Goal: Transaction & Acquisition: Purchase product/service

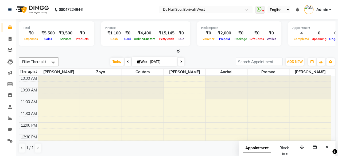
scroll to position [205, 0]
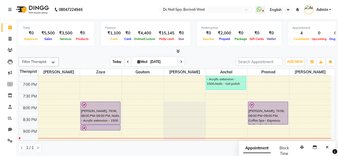
click at [116, 61] on span "Today" at bounding box center [116, 62] width 13 height 8
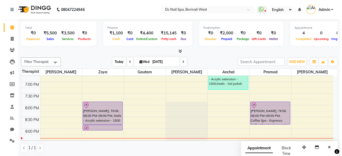
scroll to position [255, 0]
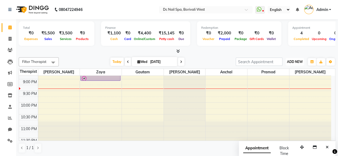
click at [290, 60] on span "ADD NEW" at bounding box center [295, 62] width 16 height 4
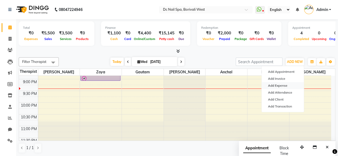
click at [282, 87] on link "Add Expense" at bounding box center [282, 85] width 42 height 7
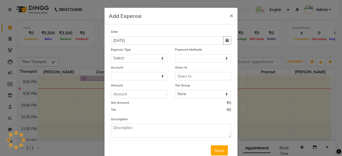
select select "1"
select select "7181"
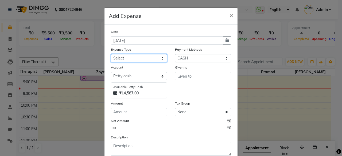
click at [137, 59] on select "Select Advance Salary Bank charges Car maintenance Cash transfer to bank Cash t…" at bounding box center [139, 58] width 56 height 8
select select "21579"
click at [111, 54] on select "Select Advance Salary Bank charges Car maintenance Cash transfer to bank Cash t…" at bounding box center [139, 58] width 56 height 8
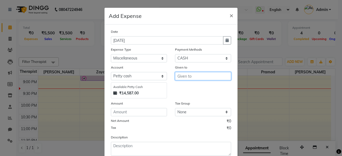
click at [195, 75] on input "text" at bounding box center [203, 76] width 56 height 8
click at [192, 91] on button "Pramod" at bounding box center [196, 87] width 42 height 9
type input "Pramod"
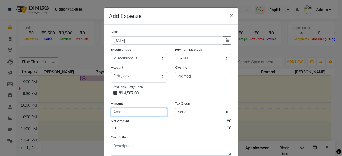
click at [139, 109] on input "number" at bounding box center [139, 112] width 56 height 8
type input "500"
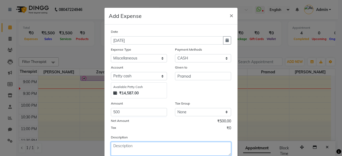
click at [143, 149] on textarea at bounding box center [171, 149] width 120 height 14
type textarea "Advance given to pramod"
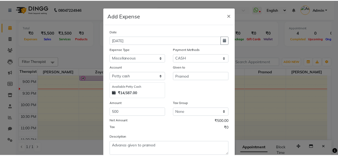
scroll to position [34, 0]
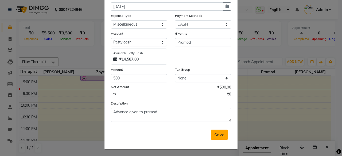
click at [216, 135] on span "Save" at bounding box center [219, 134] width 10 height 5
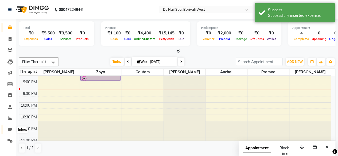
click at [10, 129] on icon at bounding box center [10, 130] width 4 height 4
select select "100"
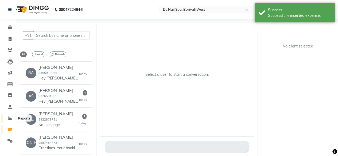
click at [10, 116] on span at bounding box center [9, 118] width 9 height 6
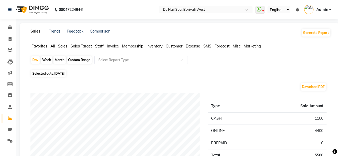
click at [99, 48] on span "Staff" at bounding box center [99, 46] width 9 height 5
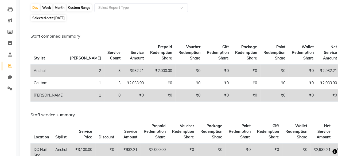
scroll to position [27, 0]
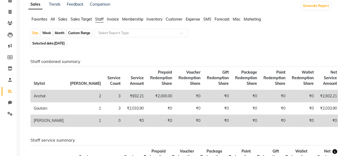
click at [52, 19] on span "All" at bounding box center [52, 19] width 4 height 5
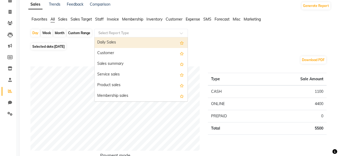
click at [129, 33] on input "text" at bounding box center [135, 32] width 77 height 5
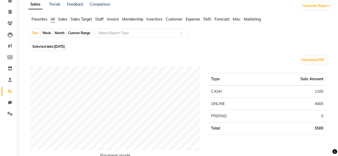
click at [231, 61] on div "Download PDF" at bounding box center [178, 60] width 296 height 9
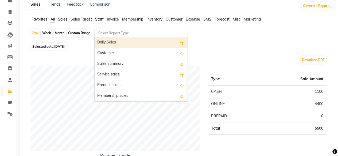
click at [153, 32] on input "text" at bounding box center [135, 32] width 77 height 5
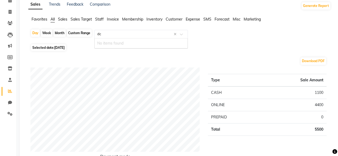
type input "d"
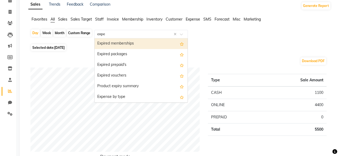
type input "expen"
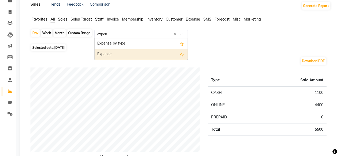
click at [130, 56] on div "Expense" at bounding box center [141, 54] width 93 height 11
select select "filtered_report"
select select "csv"
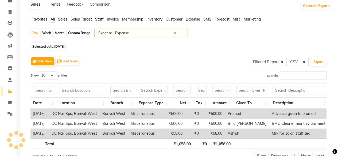
scroll to position [0, 0]
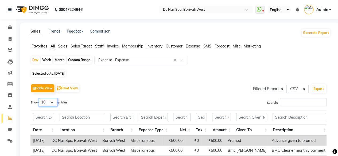
click at [52, 102] on select "10 25 50 100" at bounding box center [48, 102] width 19 height 8
select select "100"
click at [40, 98] on select "10 25 50 100" at bounding box center [48, 102] width 19 height 8
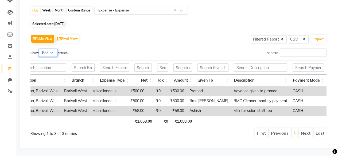
scroll to position [0, 31]
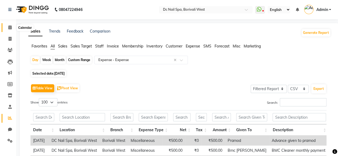
click at [6, 25] on span at bounding box center [9, 28] width 9 height 6
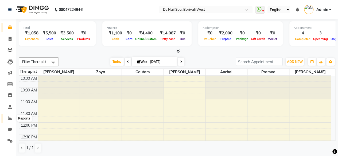
click at [11, 117] on icon at bounding box center [10, 118] width 4 height 4
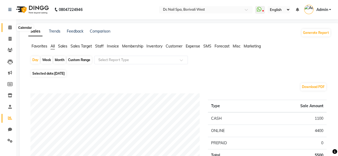
click at [10, 28] on icon at bounding box center [9, 27] width 3 height 4
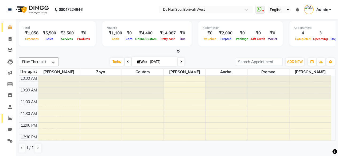
click at [12, 115] on link "Reports" at bounding box center [8, 118] width 13 height 9
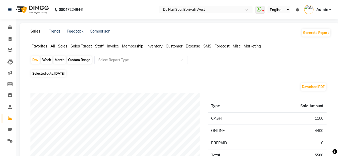
click at [65, 74] on span "[DATE]" at bounding box center [59, 74] width 10 height 4
select select "9"
select select "2025"
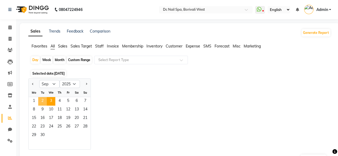
click at [42, 100] on span "2" at bounding box center [42, 101] width 9 height 9
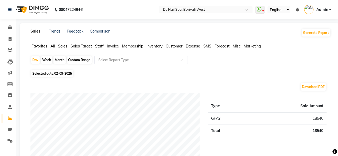
click at [101, 47] on span "Staff" at bounding box center [99, 46] width 9 height 5
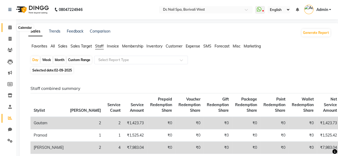
click at [11, 28] on icon at bounding box center [9, 27] width 3 height 4
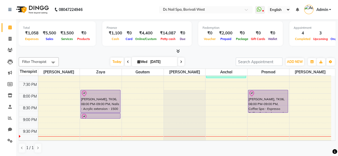
scroll to position [203, 0]
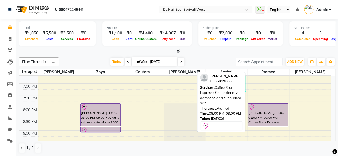
click at [264, 116] on div "[PERSON_NAME], TK06, 08:00 PM-09:00 PM, Coffee Spa - Espresso Coffee (for dry d…" at bounding box center [268, 115] width 40 height 22
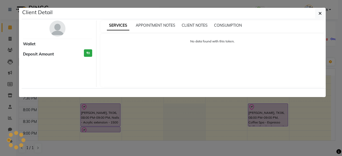
select select "8"
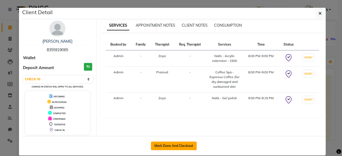
click at [177, 144] on button "Mark Done And Checkout" at bounding box center [174, 146] width 46 height 9
select select "8056"
select select "service"
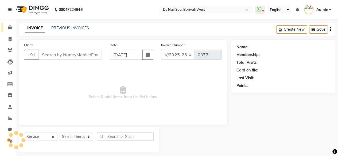
type input "8355919065"
select select "88946"
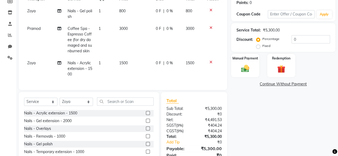
scroll to position [109, 0]
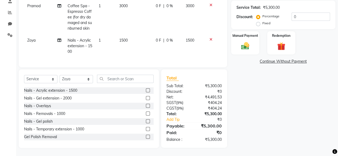
drag, startPoint x: 338, startPoint y: 79, endPoint x: 318, endPoint y: 31, distance: 51.7
click at [318, 31] on div "Manual Payment Redemption" at bounding box center [283, 42] width 112 height 23
click at [313, 13] on input "0" at bounding box center [310, 17] width 38 height 8
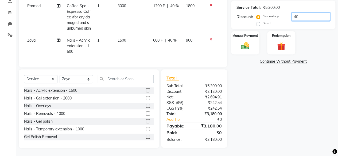
type input "40"
click at [327, 50] on div "Manual Payment Redemption" at bounding box center [283, 42] width 112 height 23
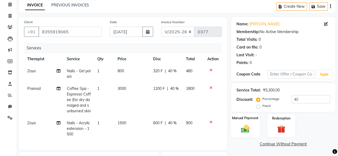
scroll to position [115, 0]
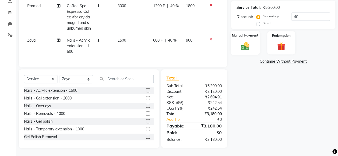
click at [248, 41] on img at bounding box center [245, 46] width 14 height 10
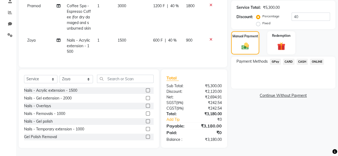
click at [291, 59] on span "CARD" at bounding box center [288, 62] width 11 height 6
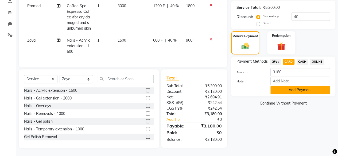
click at [306, 86] on button "Add Payment" at bounding box center [300, 90] width 60 height 8
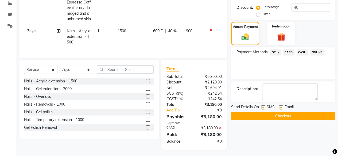
click at [288, 116] on button "Checkout" at bounding box center [283, 116] width 104 height 8
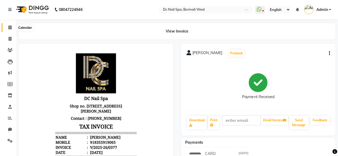
click at [8, 29] on icon at bounding box center [9, 27] width 3 height 4
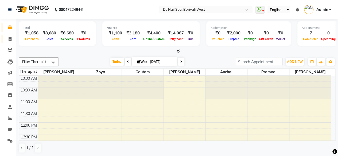
click at [6, 38] on span at bounding box center [9, 39] width 9 height 6
select select "8056"
select select "service"
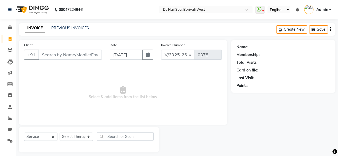
click at [74, 30] on div "PREVIOUS INVOICES" at bounding box center [70, 28] width 38 height 6
click at [74, 29] on link "PREVIOUS INVOICES" at bounding box center [70, 28] width 38 height 5
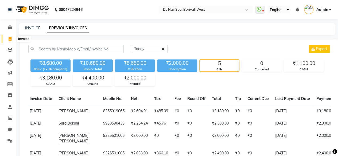
click at [7, 39] on span at bounding box center [9, 39] width 9 height 6
select select "8056"
select select "service"
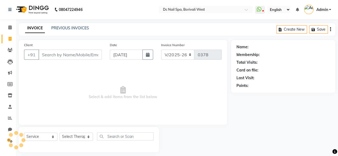
scroll to position [4, 0]
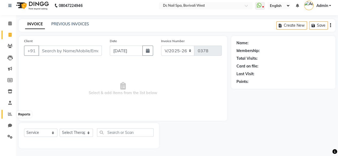
click at [9, 116] on icon at bounding box center [10, 114] width 4 height 4
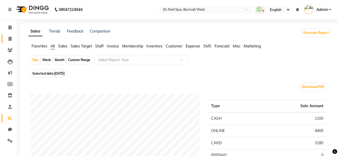
click at [4, 38] on link "Invoice" at bounding box center [8, 39] width 13 height 9
select select "8056"
select select "service"
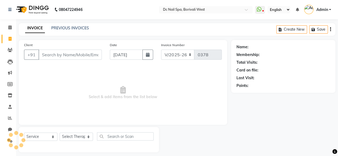
scroll to position [4, 0]
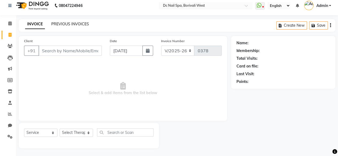
click at [79, 24] on link "PREVIOUS INVOICES" at bounding box center [70, 24] width 38 height 5
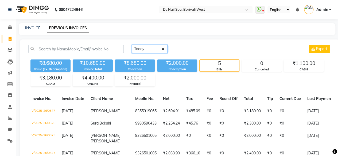
click at [151, 50] on select "[DATE] [DATE] Custom Range" at bounding box center [150, 49] width 36 height 8
select select "[DATE]"
click at [132, 45] on select "[DATE] [DATE] Custom Range" at bounding box center [150, 49] width 36 height 8
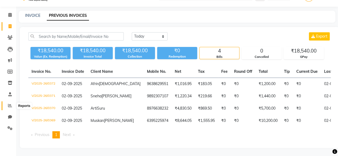
click at [7, 103] on span at bounding box center [9, 106] width 9 height 6
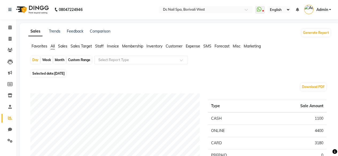
click at [101, 46] on span "Staff" at bounding box center [99, 46] width 9 height 5
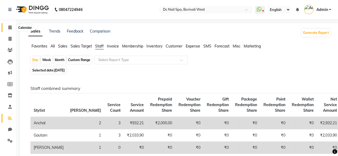
click at [8, 26] on icon at bounding box center [9, 27] width 3 height 4
